Goal: Task Accomplishment & Management: Complete application form

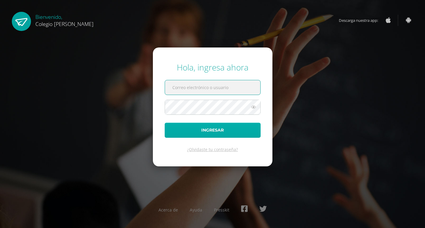
type input "COS01066@osoriosandoval.edu.gt"
click at [233, 129] on button "Ingresar" at bounding box center [213, 130] width 96 height 15
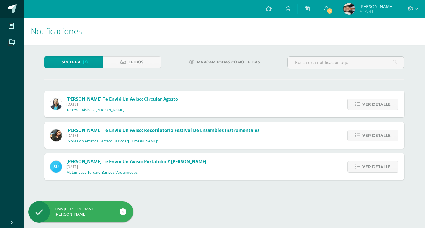
click at [13, 6] on span at bounding box center [12, 8] width 9 height 9
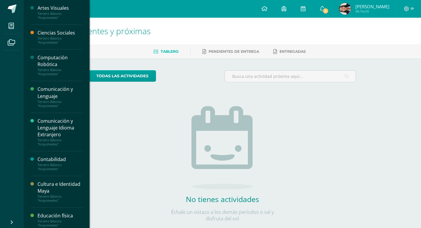
click at [68, 70] on div "Tercero Básicos "Arquimedes"" at bounding box center [59, 72] width 45 height 8
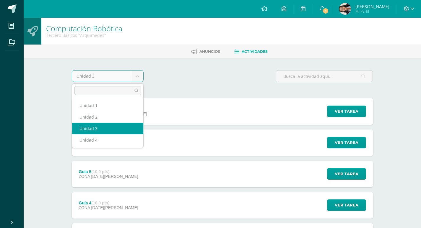
click at [137, 73] on body "Mis cursos Archivos Cerrar panel Artes Visuales Tercero Básicos "[PERSON_NAME]"…" at bounding box center [210, 191] width 421 height 383
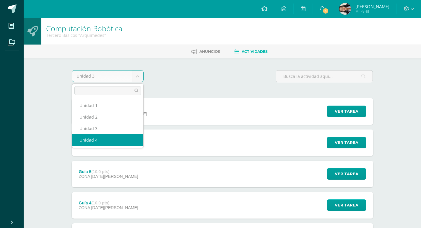
select select "Unidad 4"
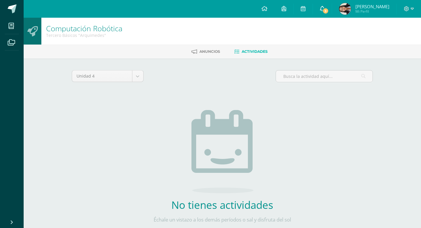
click at [324, 8] on link "3" at bounding box center [322, 9] width 19 height 18
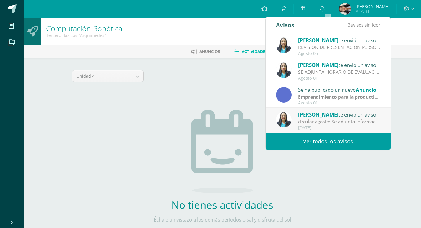
click at [200, 91] on div "Unidad 4 Unidad 1 Unidad 2 Unidad 3 Unidad 4 No tienes actividades Échale un vi…" at bounding box center [222, 156] width 306 height 172
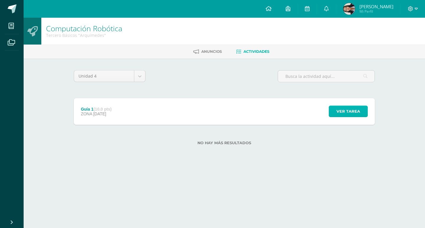
click at [334, 114] on button "Ver tarea" at bounding box center [348, 112] width 39 height 12
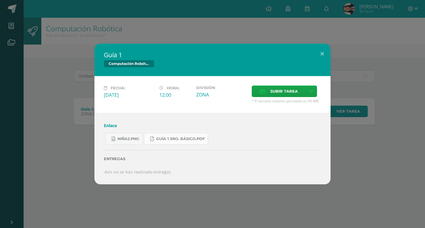
click at [169, 143] on link "Guía 1 3ro. Básico.pdf" at bounding box center [176, 139] width 64 height 12
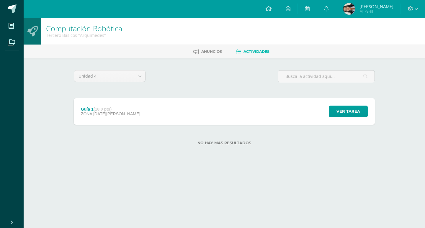
click at [251, 119] on div "Guía 1 (10.0 pts) ZONA [DATE][PERSON_NAME] Ver tarea Guía 1 Computación Robótic…" at bounding box center [224, 111] width 301 height 27
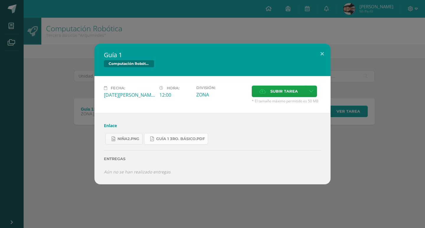
click at [190, 142] on link "Guía 1 3ro. Básico.pdf" at bounding box center [176, 139] width 64 height 12
click at [110, 127] on link "Enlace" at bounding box center [110, 126] width 13 height 6
click at [142, 141] on link "niña2.png" at bounding box center [123, 139] width 37 height 12
click at [180, 141] on span "Guía 1 3ro. Básico.pdf" at bounding box center [180, 139] width 49 height 5
click at [288, 93] on span "Subir tarea" at bounding box center [283, 91] width 27 height 11
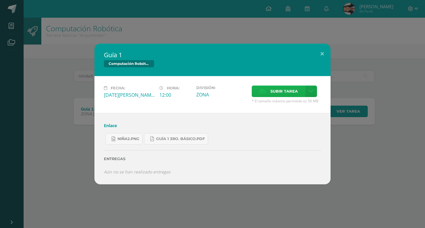
click at [0, 0] on input "Subir tarea" at bounding box center [0, 0] width 0 height 0
